Goal: Navigation & Orientation: Find specific page/section

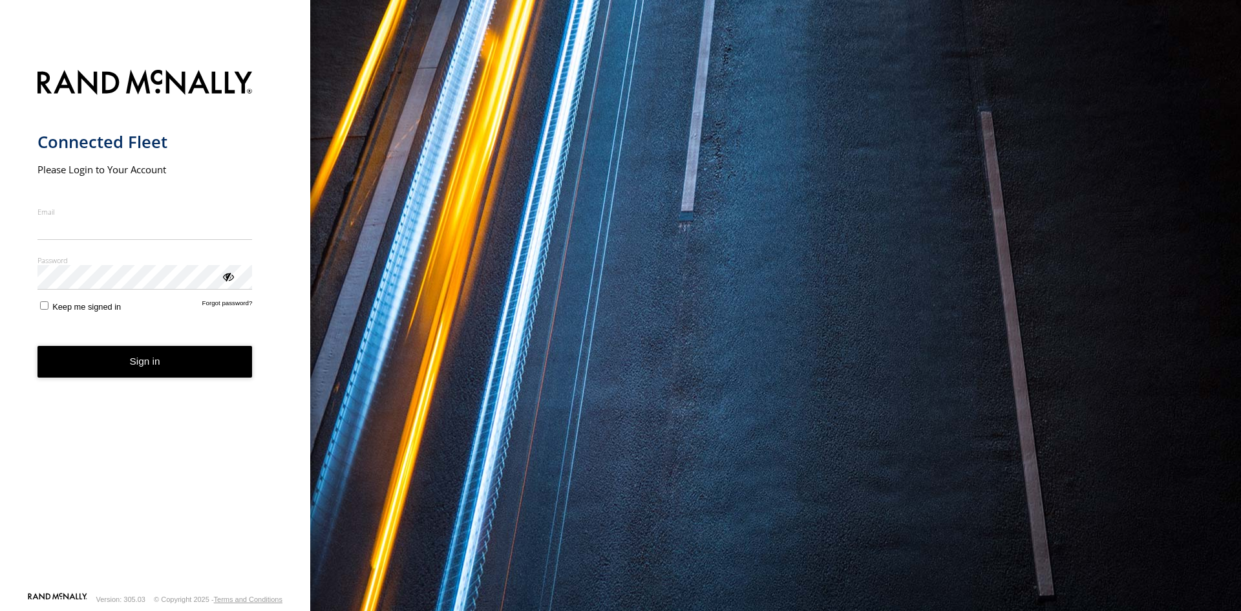
type input "**********"
click at [163, 374] on button "Sign in" at bounding box center [144, 362] width 215 height 32
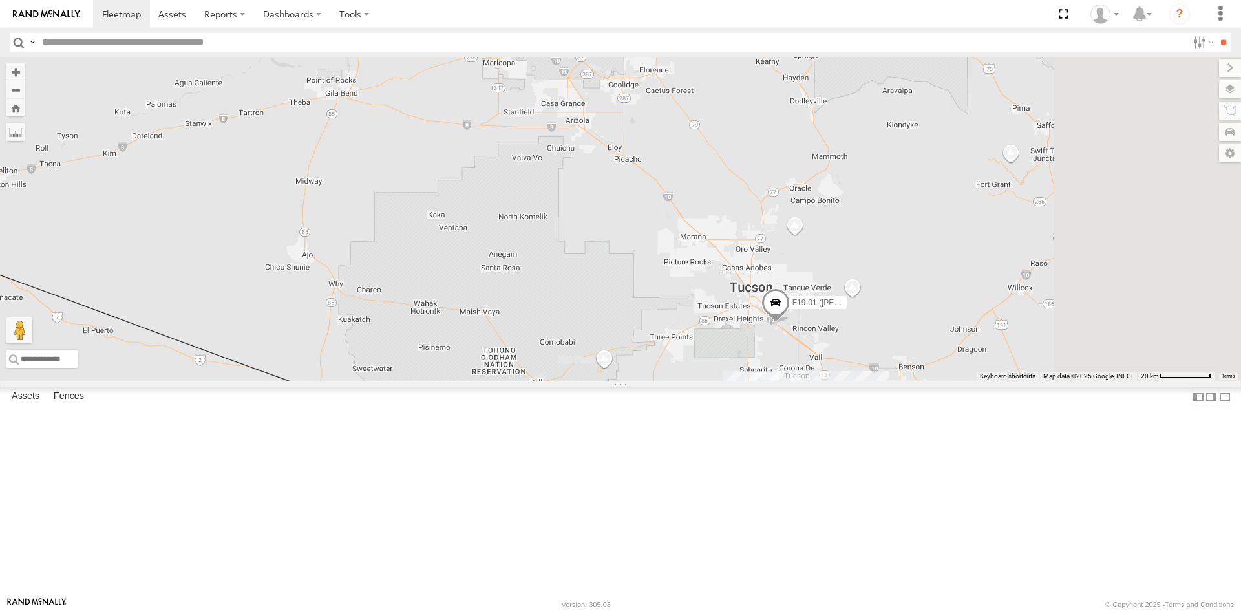
drag, startPoint x: 827, startPoint y: 361, endPoint x: 622, endPoint y: 323, distance: 208.2
click at [628, 323] on div "715144 F19-01 ([PERSON_NAME]) 2 2" at bounding box center [620, 219] width 1241 height 324
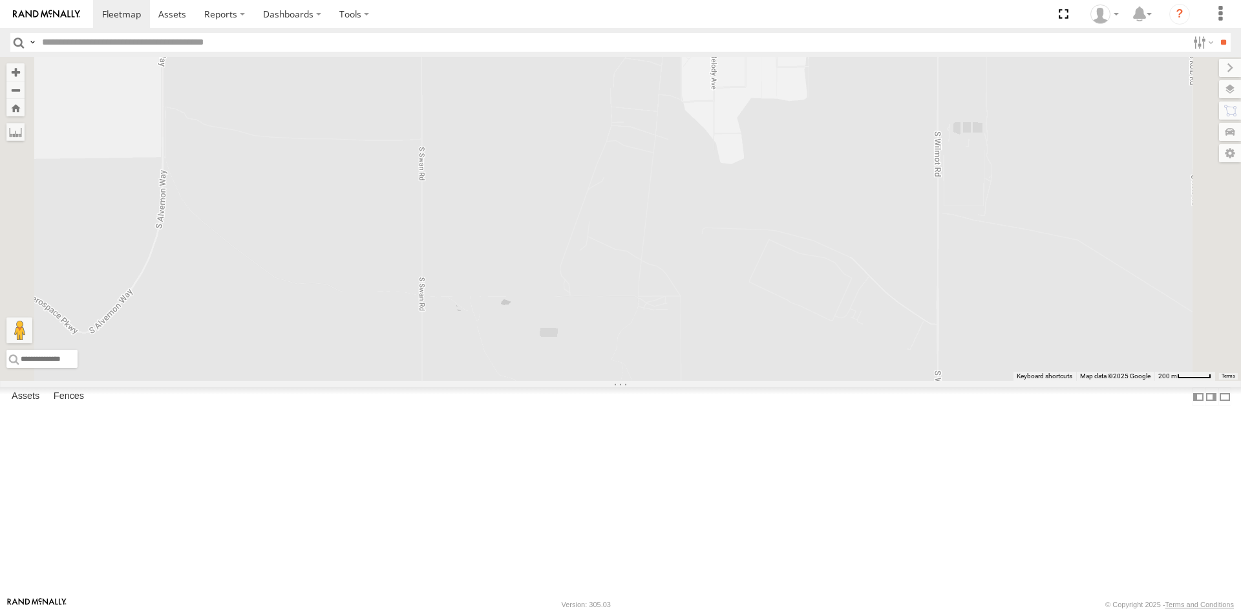
click at [761, 163] on div "715144 F19-01 ([PERSON_NAME])" at bounding box center [620, 219] width 1241 height 324
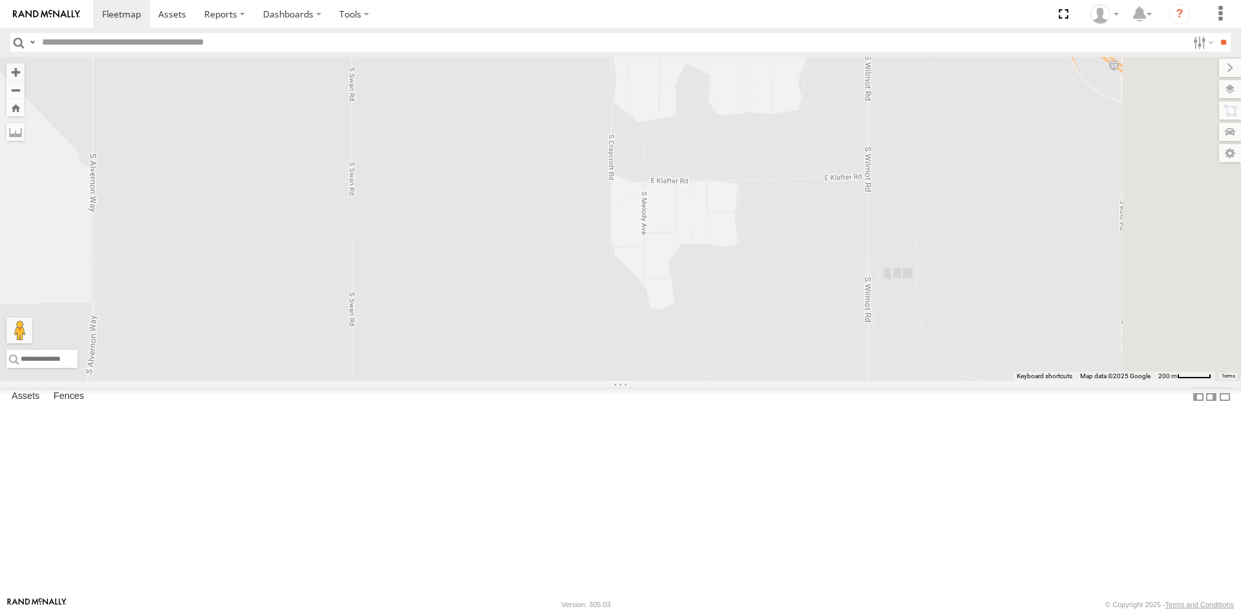
drag, startPoint x: 672, startPoint y: 372, endPoint x: 651, endPoint y: 420, distance: 52.9
click at [651, 381] on div "715144 F19-01 ([PERSON_NAME])" at bounding box center [620, 219] width 1241 height 324
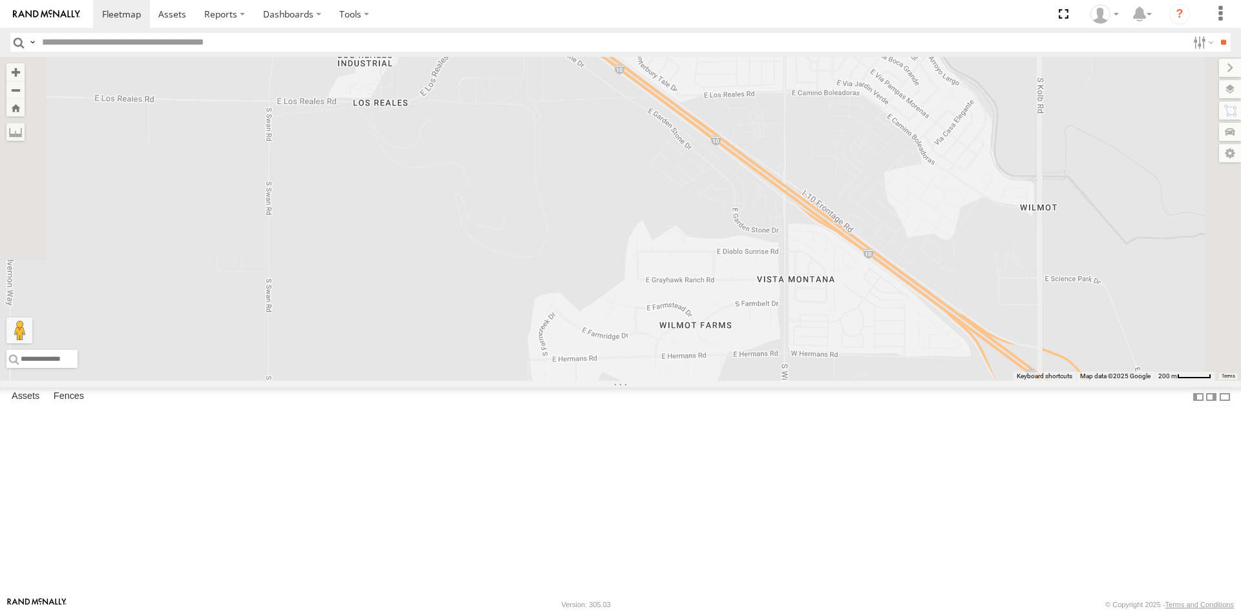
drag, startPoint x: 709, startPoint y: 311, endPoint x: 664, endPoint y: 481, distance: 176.0
click at [670, 381] on div "715144 F19-01 ([PERSON_NAME])" at bounding box center [620, 219] width 1241 height 324
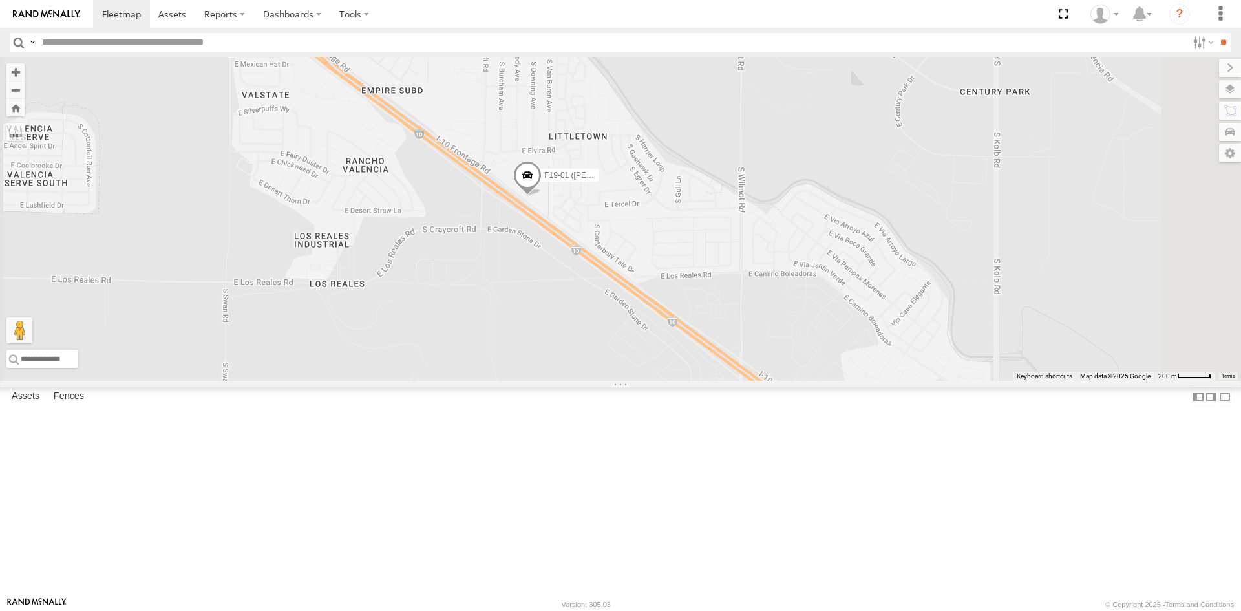
drag, startPoint x: 702, startPoint y: 310, endPoint x: 660, endPoint y: 478, distance: 173.6
click at [660, 381] on div "715144 F19-01 ([PERSON_NAME])" at bounding box center [620, 219] width 1241 height 324
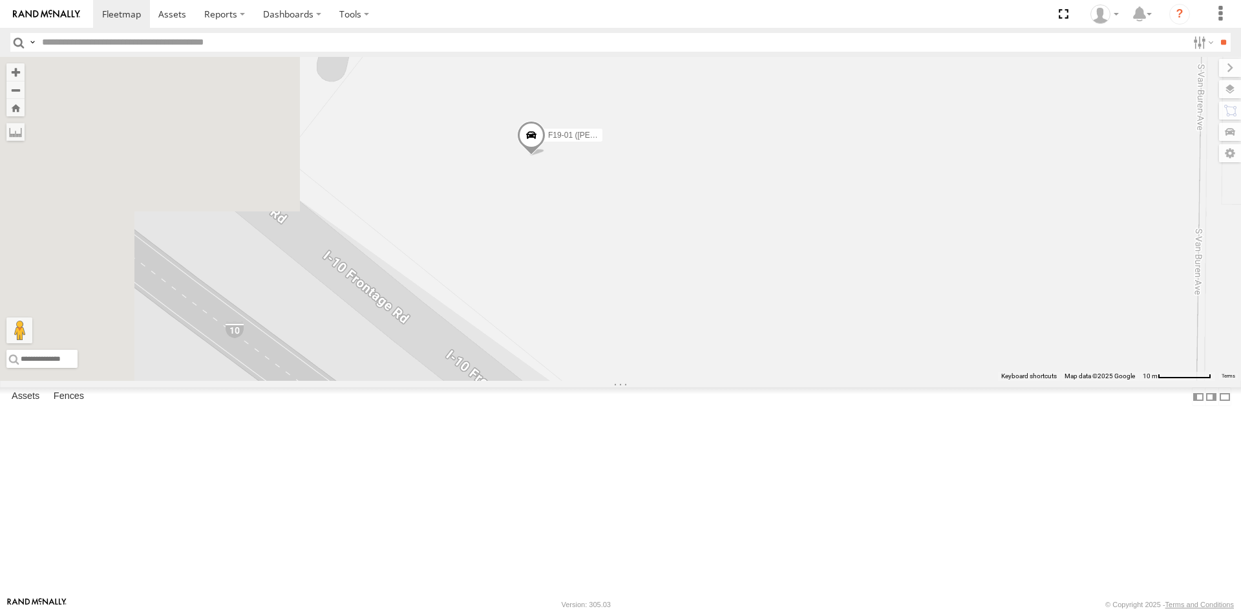
drag, startPoint x: 457, startPoint y: 268, endPoint x: 768, endPoint y: 301, distance: 312.6
click at [768, 301] on div "715144 F19-01 ([PERSON_NAME])" at bounding box center [620, 219] width 1241 height 324
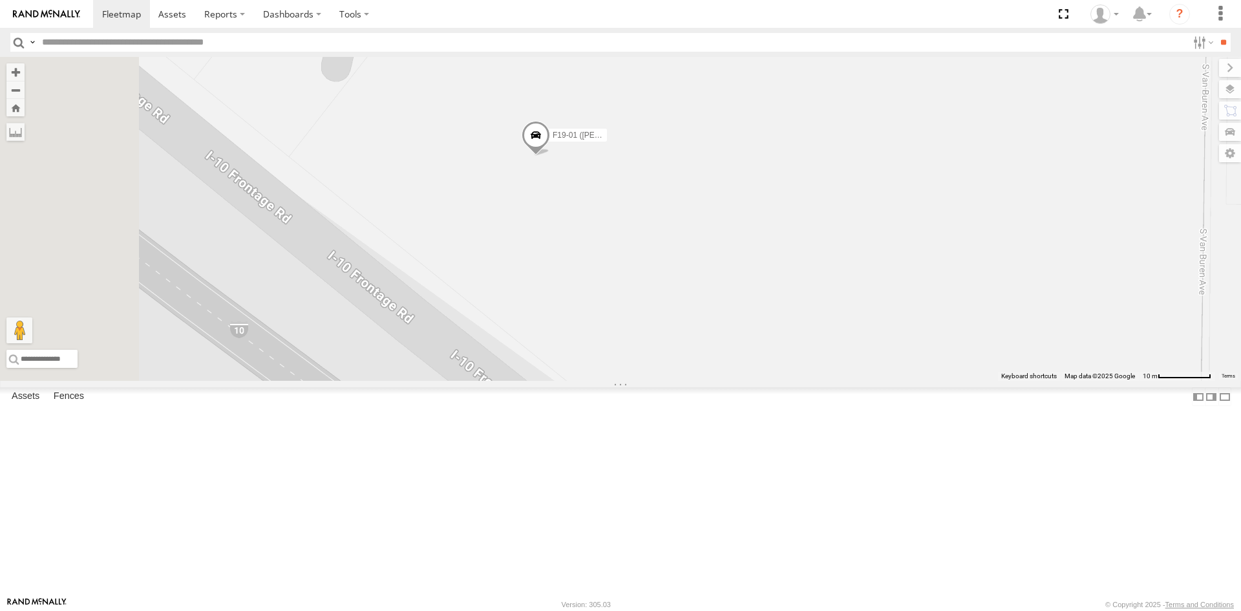
click at [550, 156] on span at bounding box center [535, 138] width 28 height 35
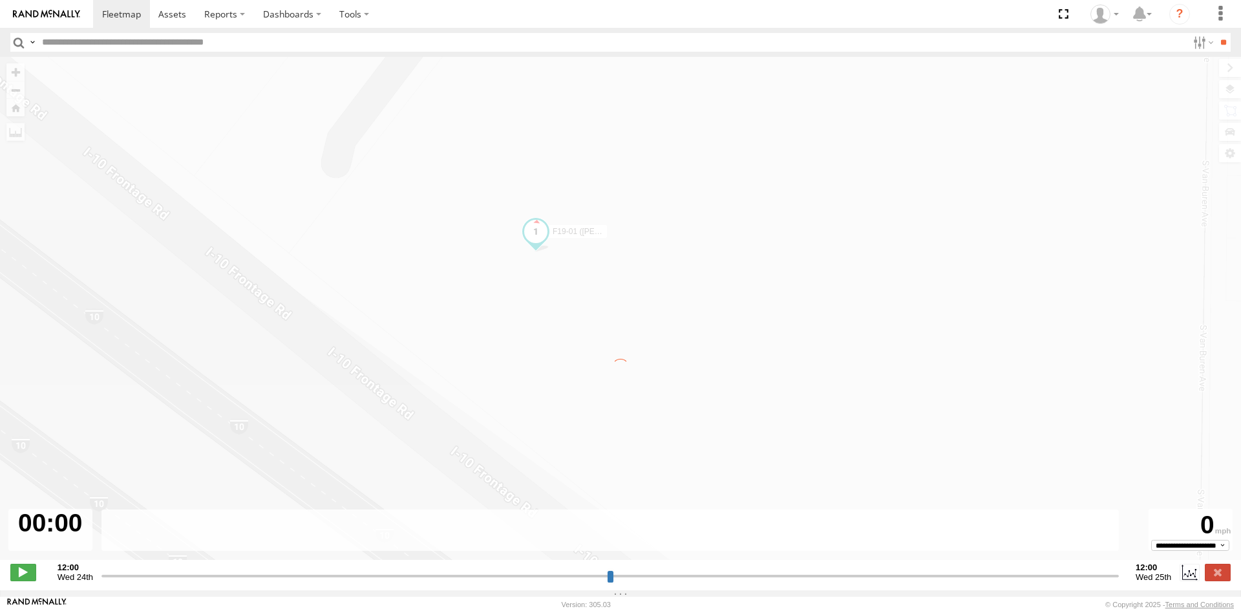
type input "**********"
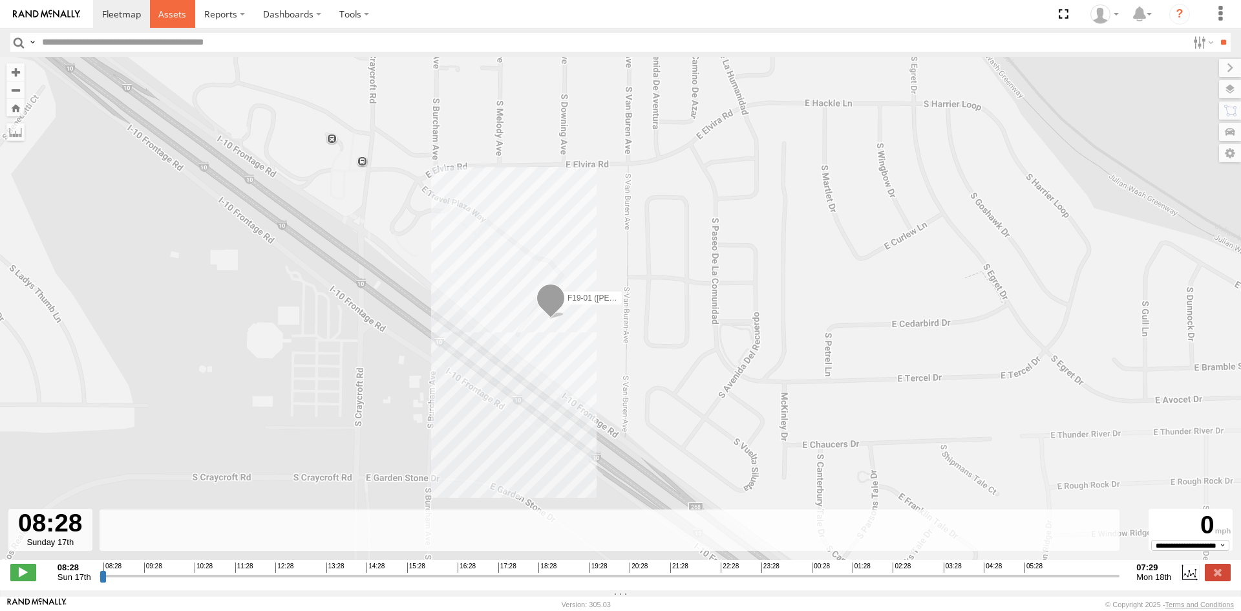
click at [180, 19] on span at bounding box center [172, 14] width 28 height 12
